Goal: Find specific page/section: Find specific page/section

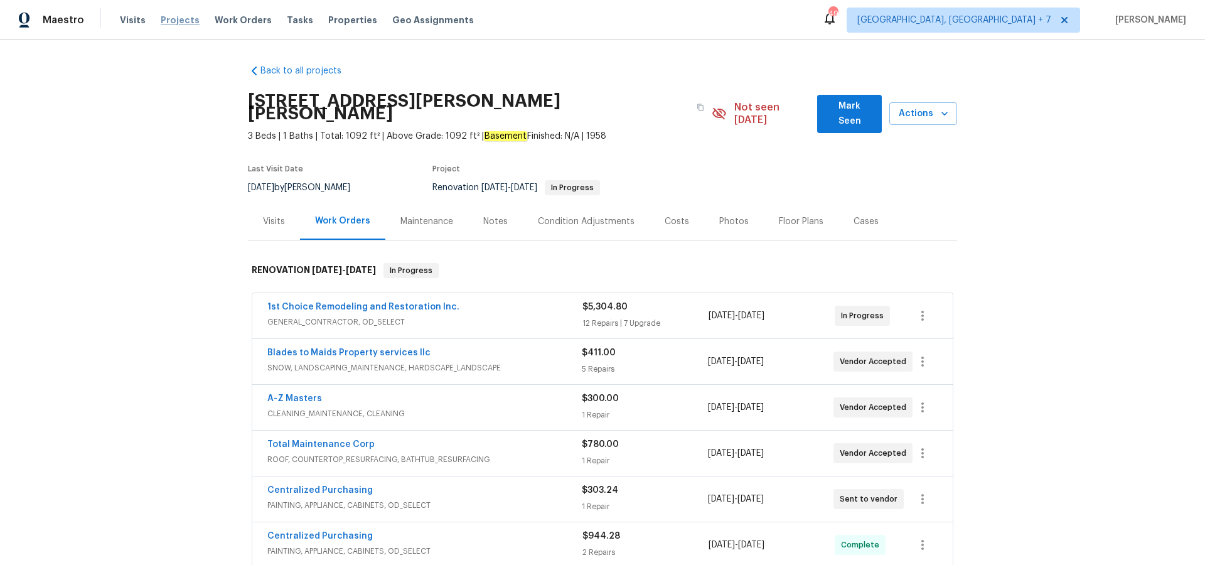
click at [174, 18] on span "Projects" at bounding box center [180, 20] width 39 height 13
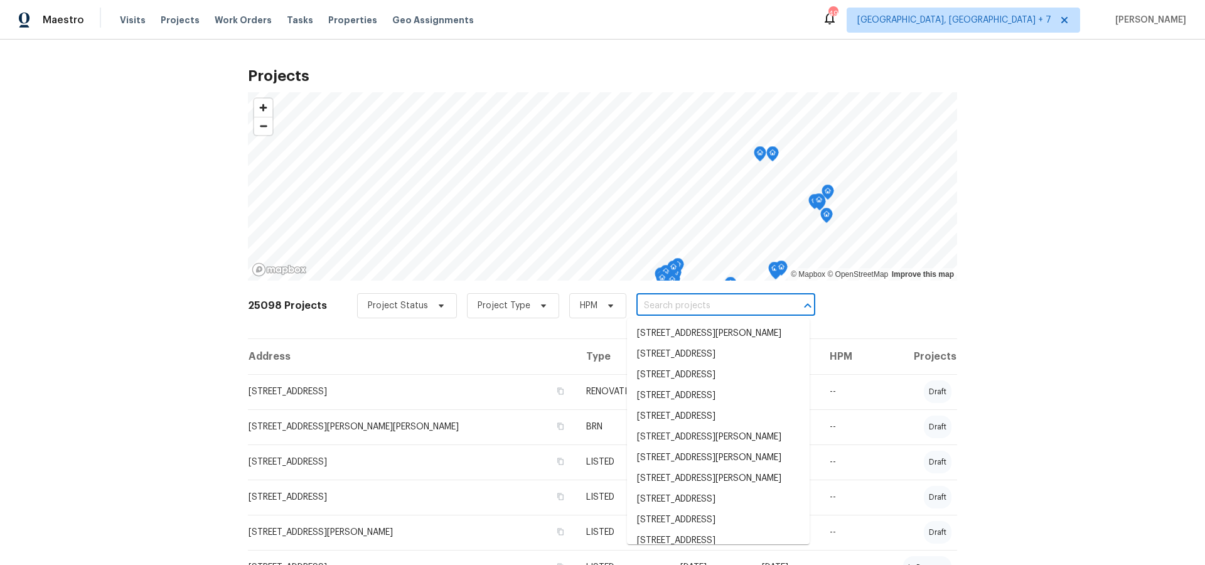
click at [670, 309] on input "text" at bounding box center [708, 305] width 144 height 19
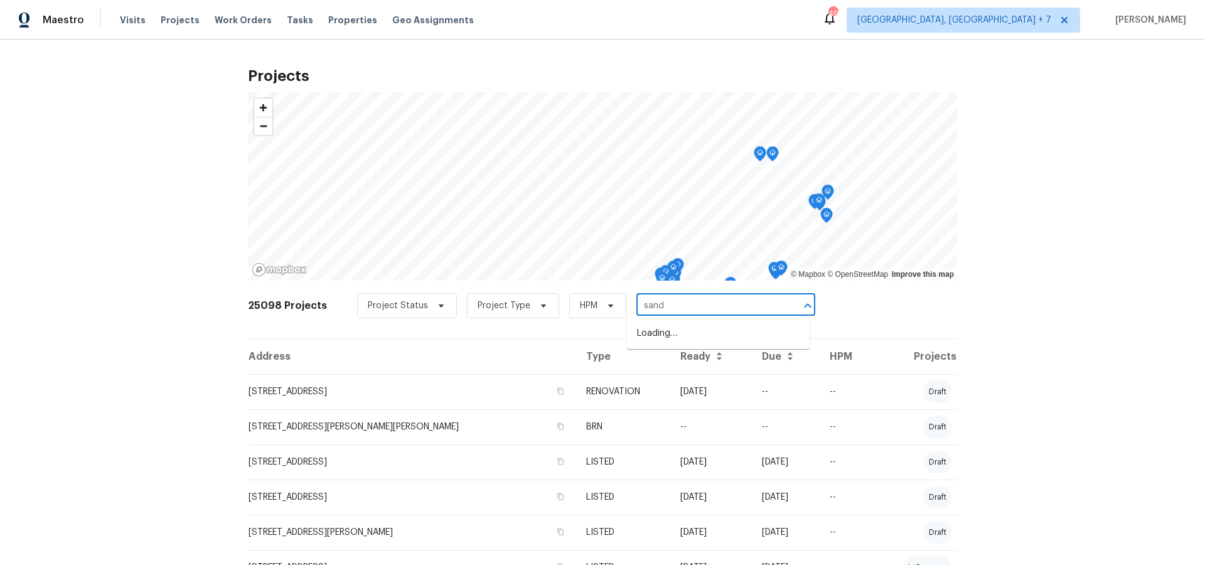
type input "[PERSON_NAME]"
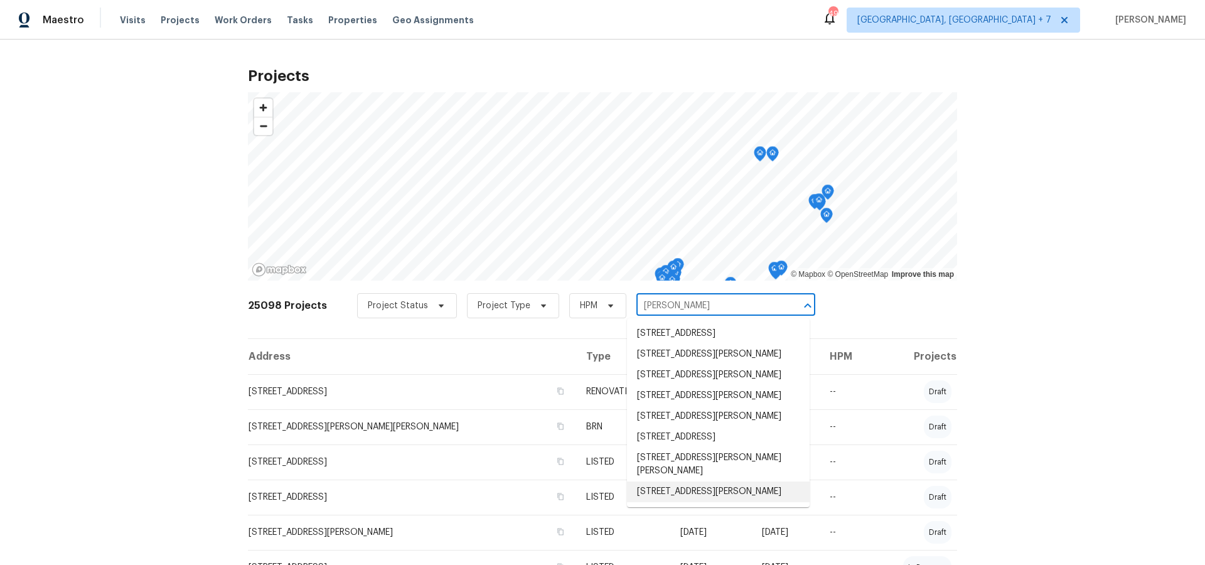
click at [688, 502] on li "[STREET_ADDRESS][PERSON_NAME]" at bounding box center [718, 491] width 183 height 21
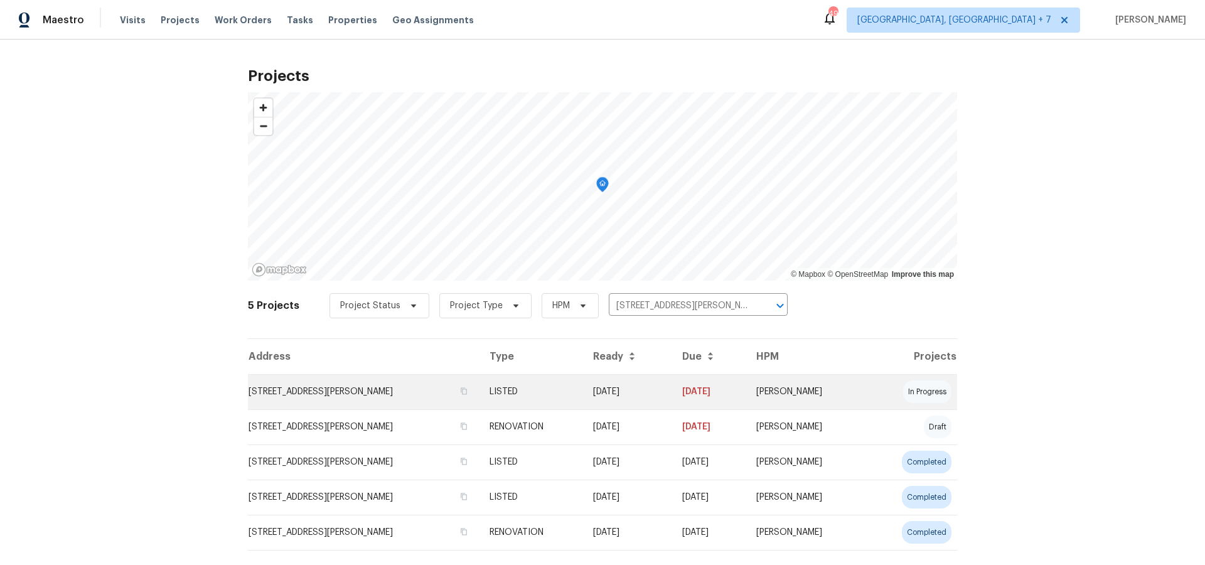
click at [362, 392] on td "[STREET_ADDRESS][PERSON_NAME]" at bounding box center [364, 391] width 232 height 35
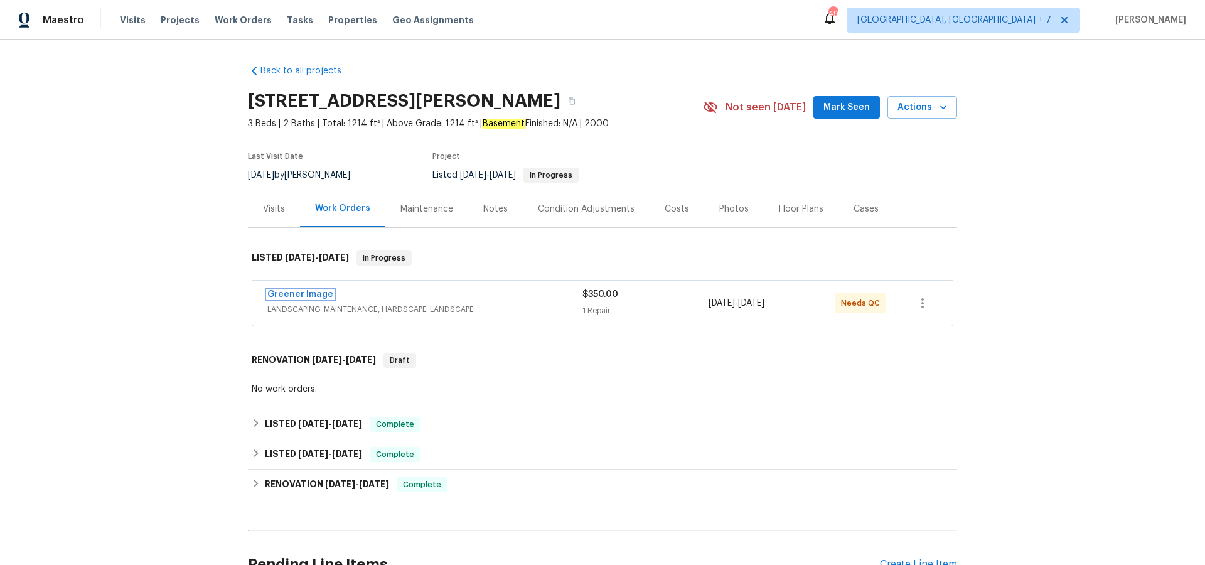
click at [299, 295] on link "Greener Image" at bounding box center [300, 294] width 66 height 9
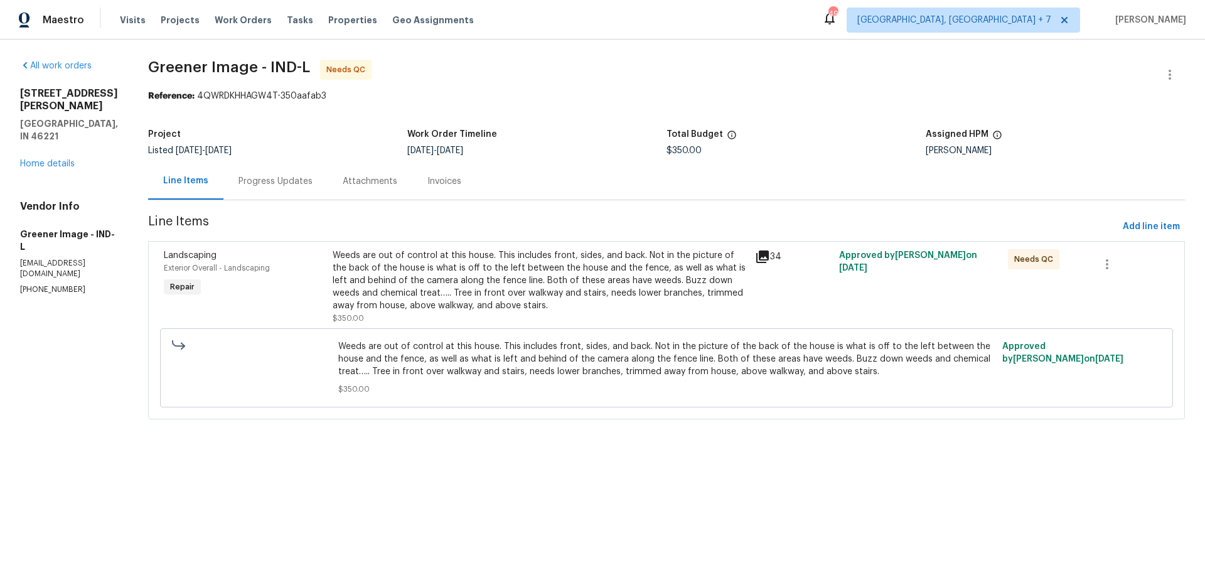
click at [760, 257] on icon at bounding box center [762, 256] width 13 height 13
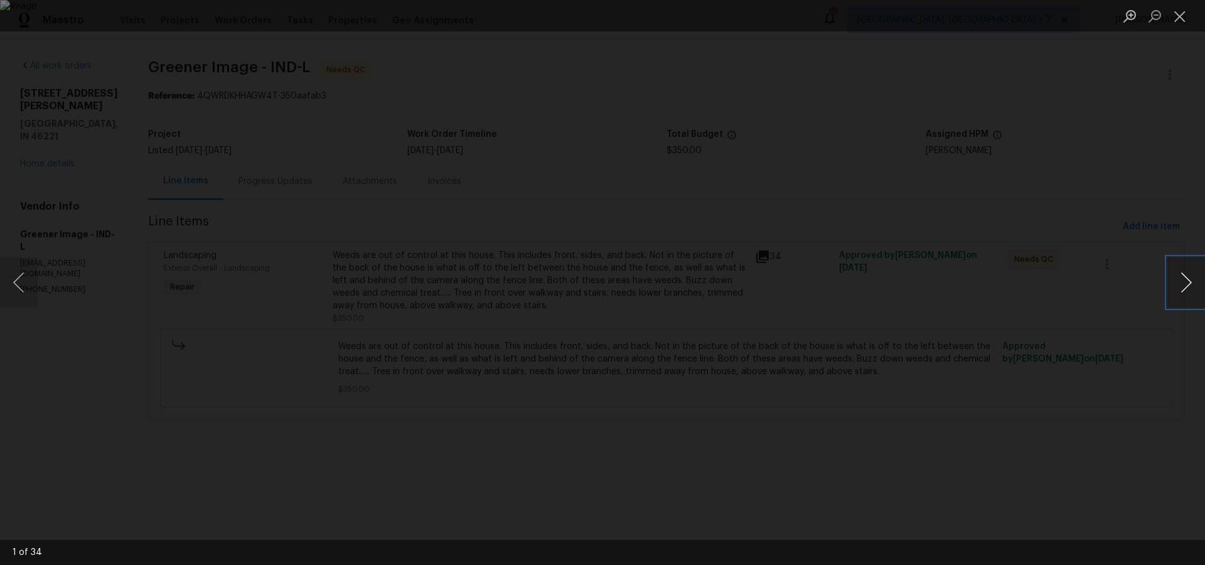
click at [1181, 282] on button "Next image" at bounding box center [1186, 282] width 38 height 50
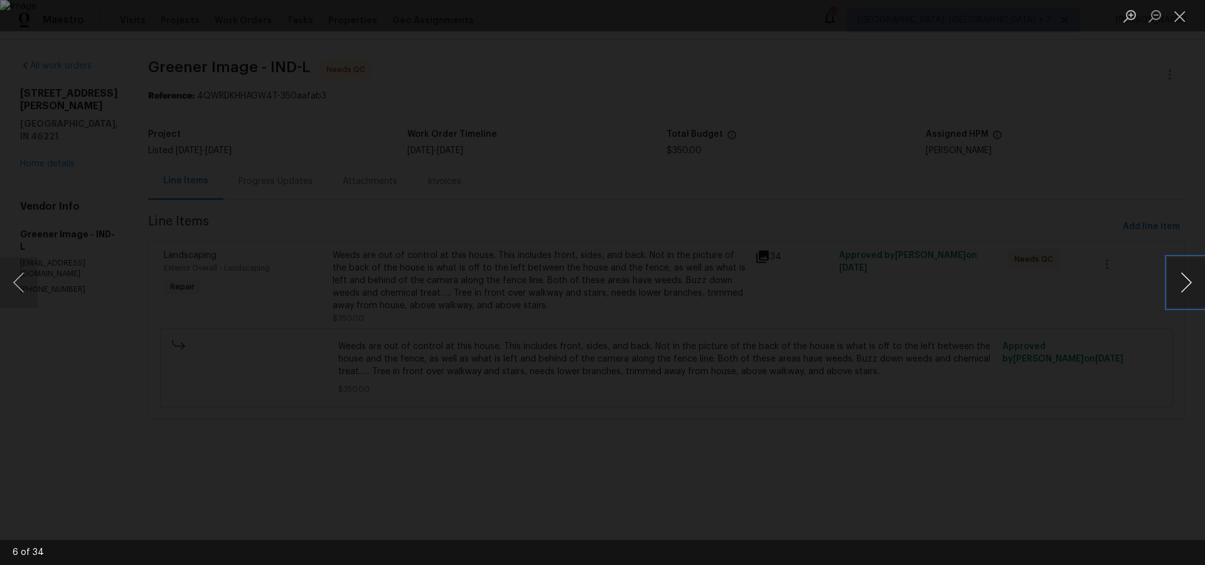
click at [1181, 282] on button "Next image" at bounding box center [1186, 282] width 38 height 50
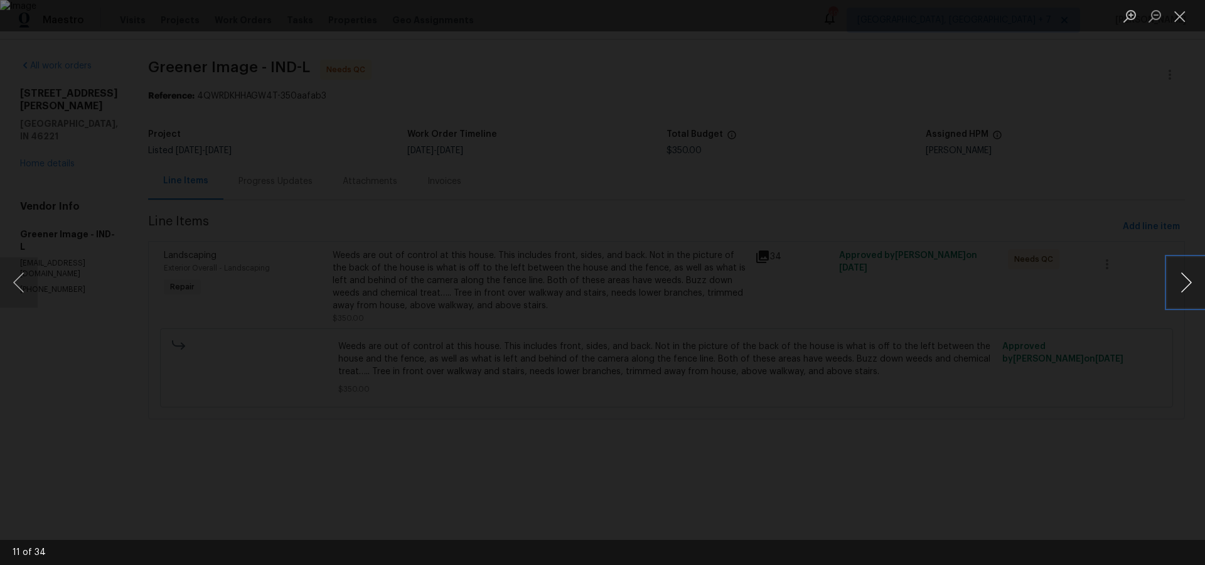
click at [1181, 282] on button "Next image" at bounding box center [1186, 282] width 38 height 50
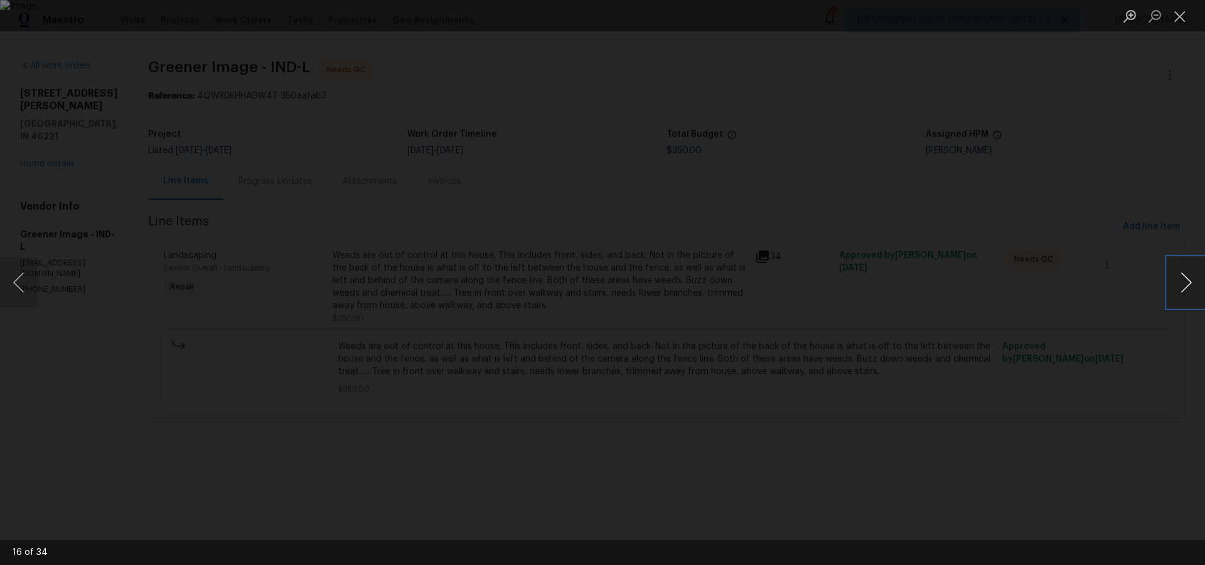
click at [1181, 282] on button "Next image" at bounding box center [1186, 282] width 38 height 50
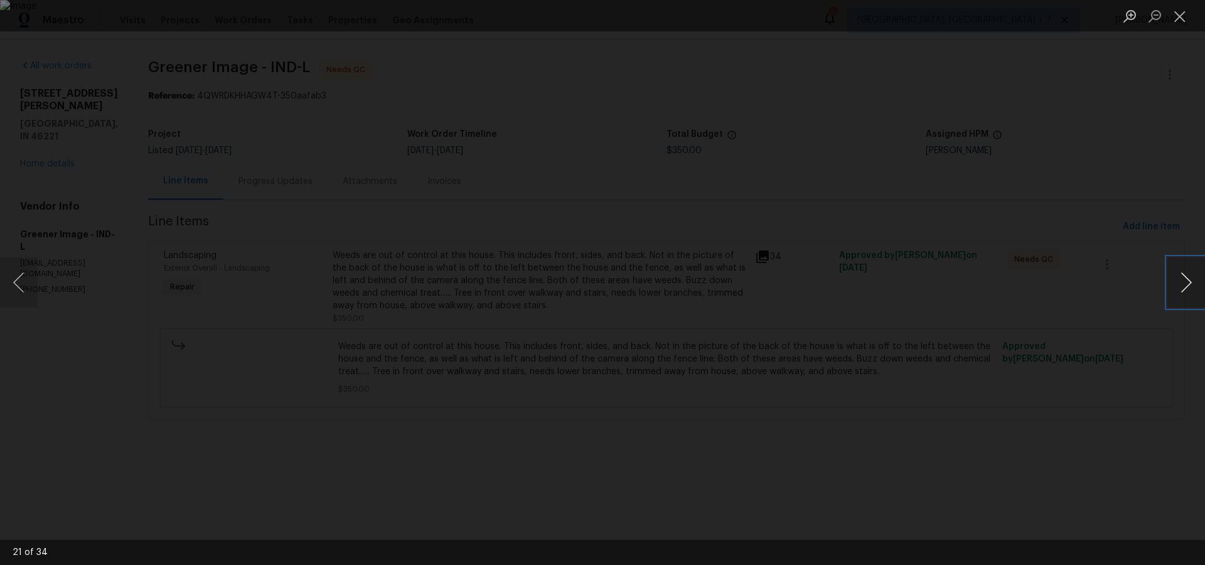
click at [1181, 282] on button "Next image" at bounding box center [1186, 282] width 38 height 50
click at [16, 282] on button "Previous image" at bounding box center [19, 282] width 38 height 50
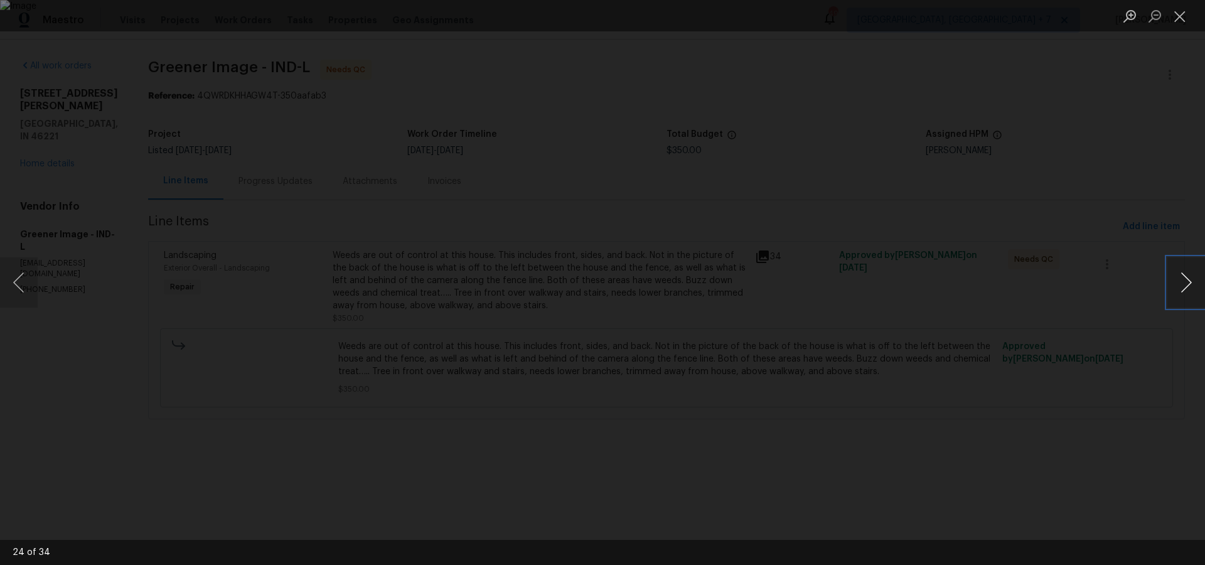
click at [1182, 284] on button "Next image" at bounding box center [1186, 282] width 38 height 50
click at [1182, 285] on button "Next image" at bounding box center [1186, 282] width 38 height 50
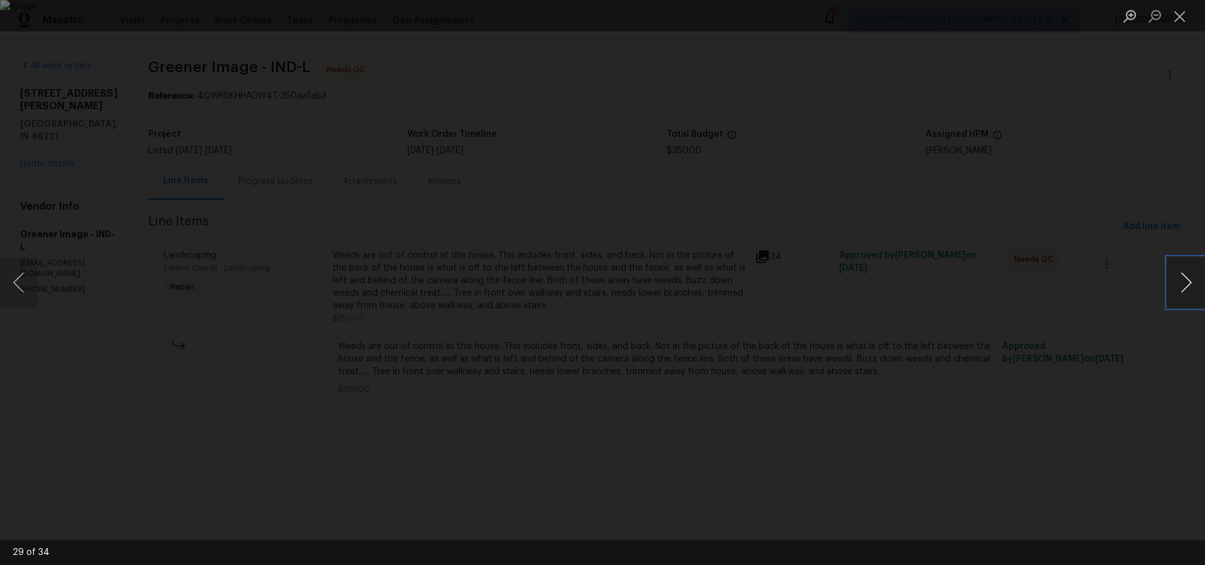
click at [1182, 285] on button "Next image" at bounding box center [1186, 282] width 38 height 50
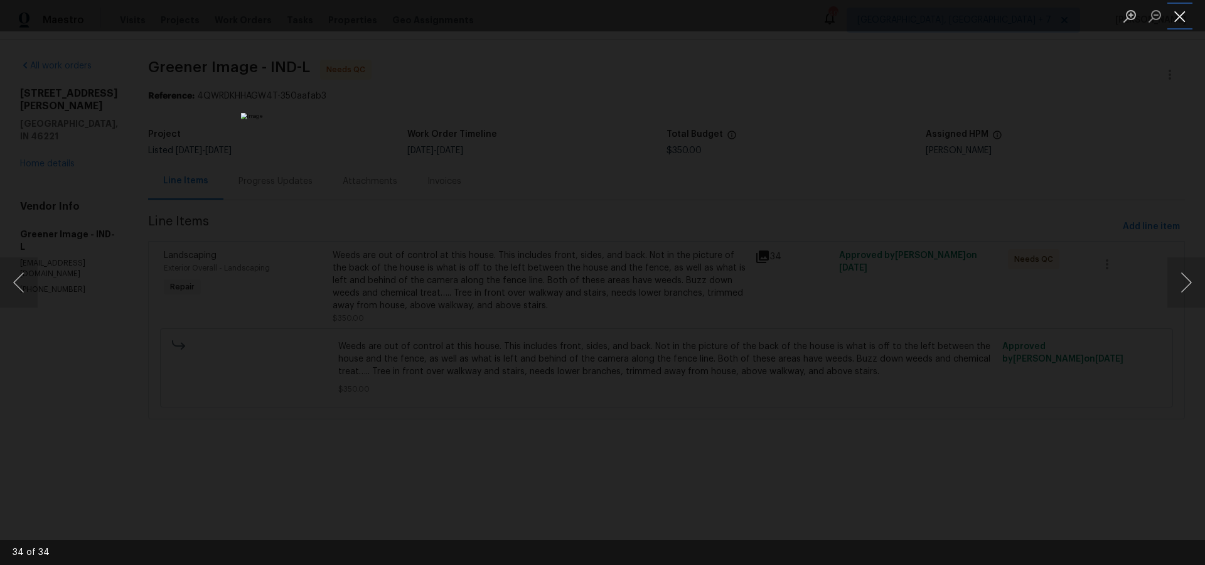
click at [1180, 19] on button "Close lightbox" at bounding box center [1179, 16] width 25 height 22
